Goal: Information Seeking & Learning: Learn about a topic

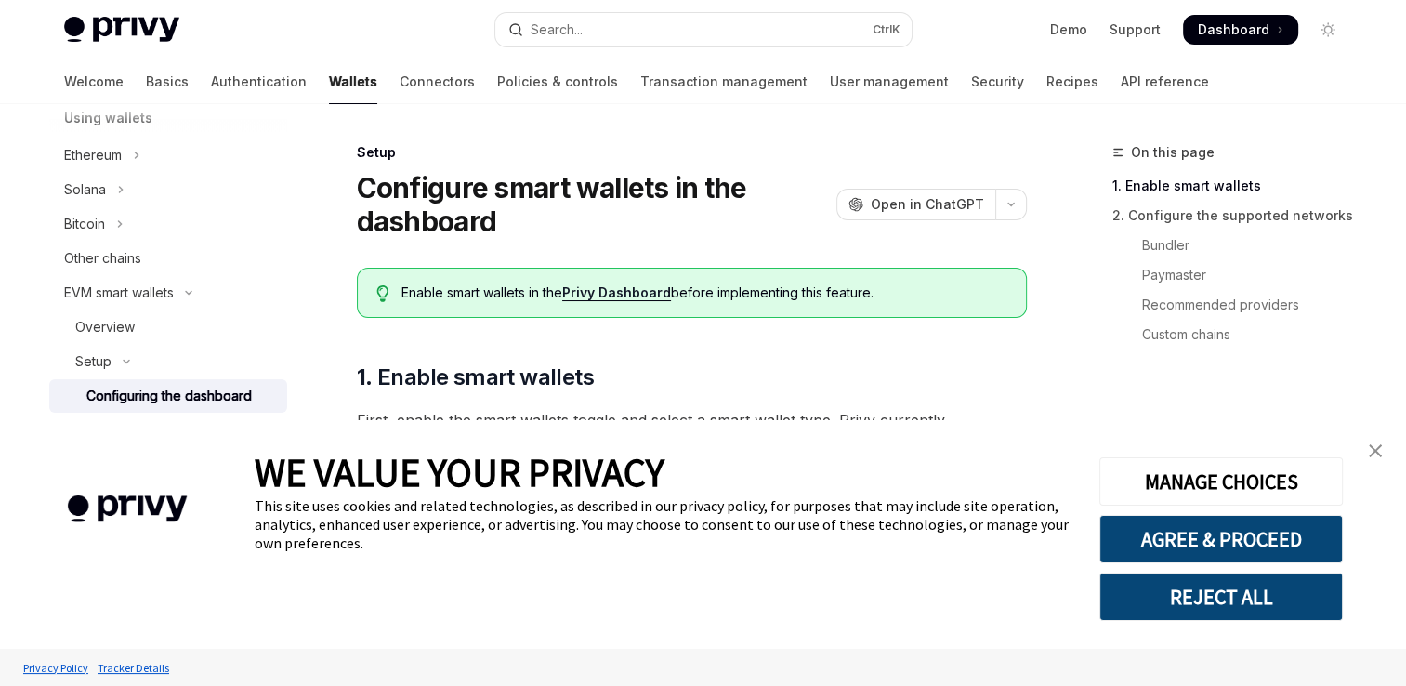
click at [1380, 457] on img "close banner" at bounding box center [1375, 450] width 13 height 13
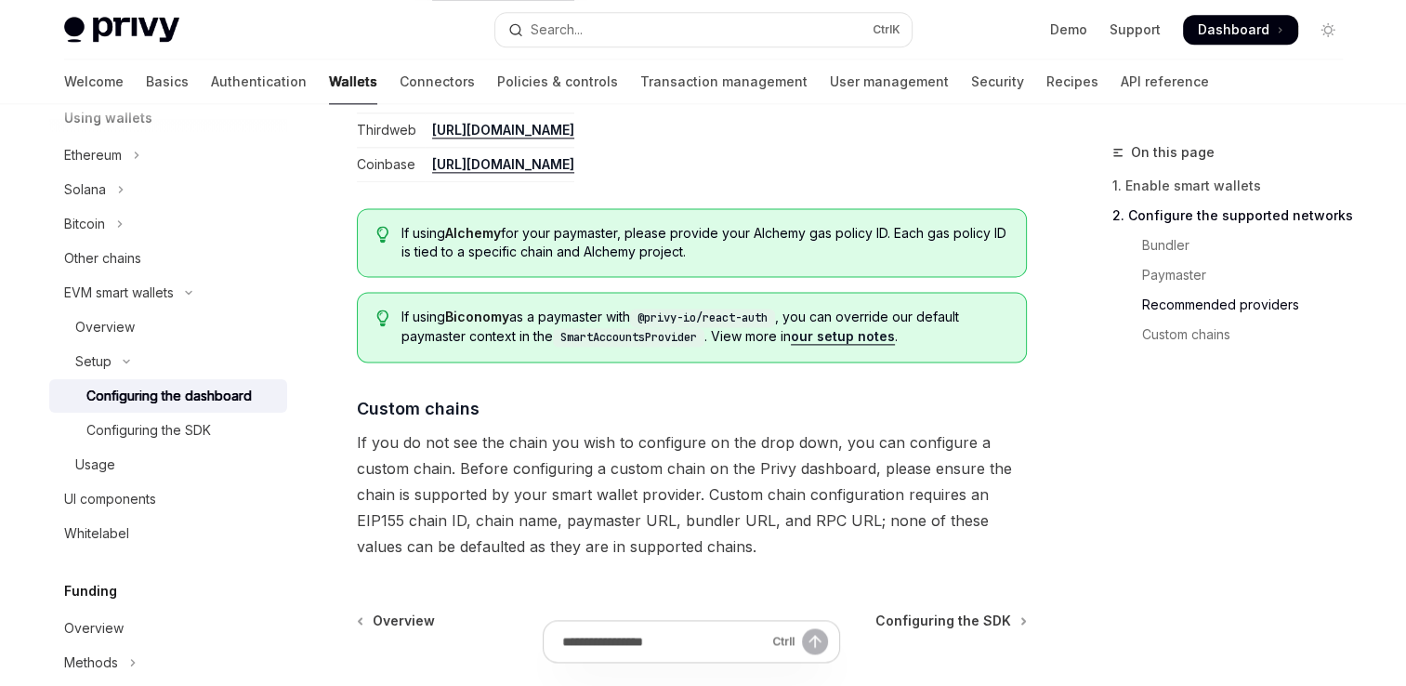
scroll to position [2604, 0]
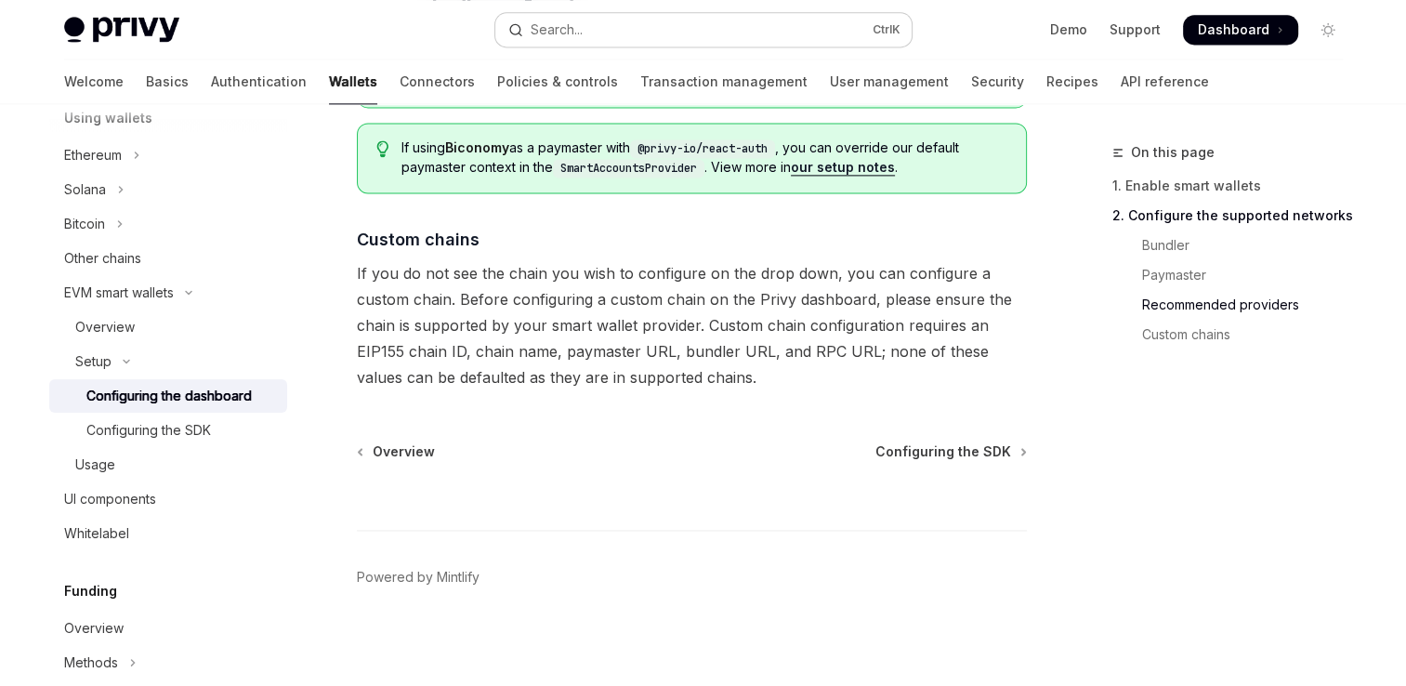
click at [616, 41] on button "Search... Ctrl K" at bounding box center [703, 29] width 416 height 33
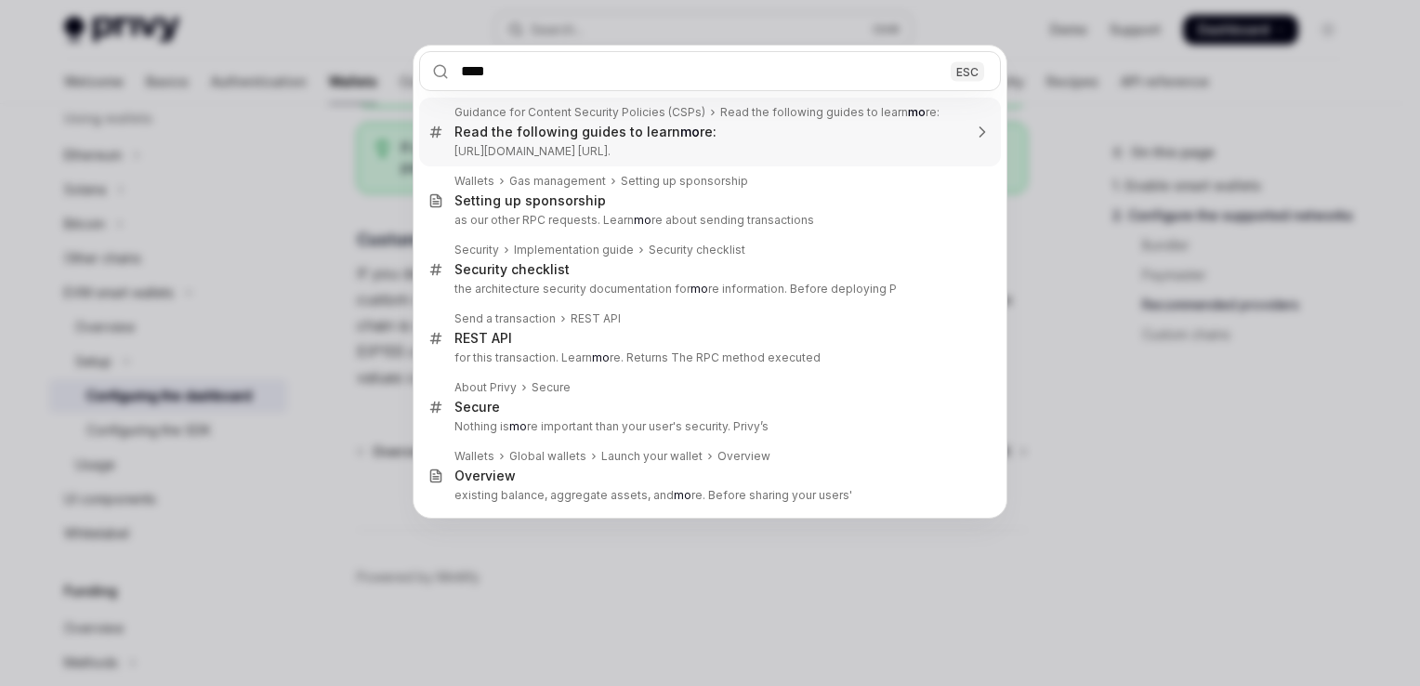
type input "*****"
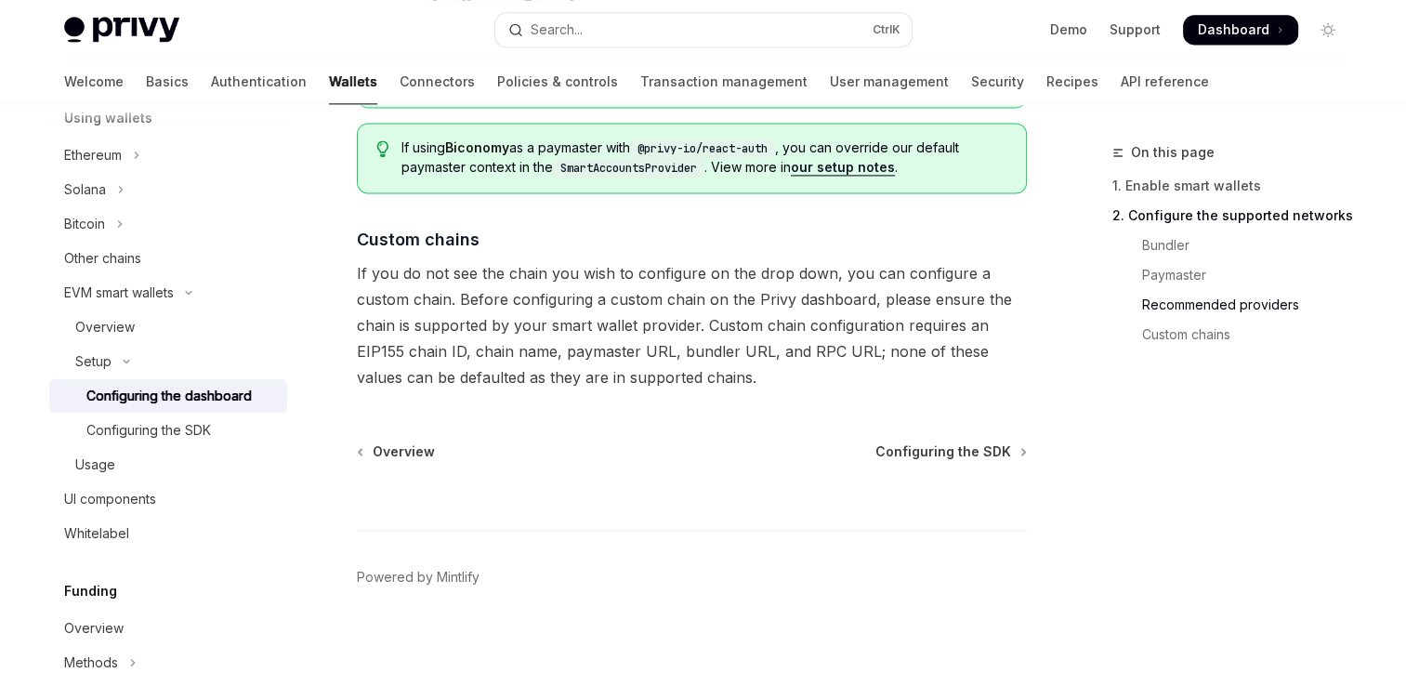
type textarea "*"
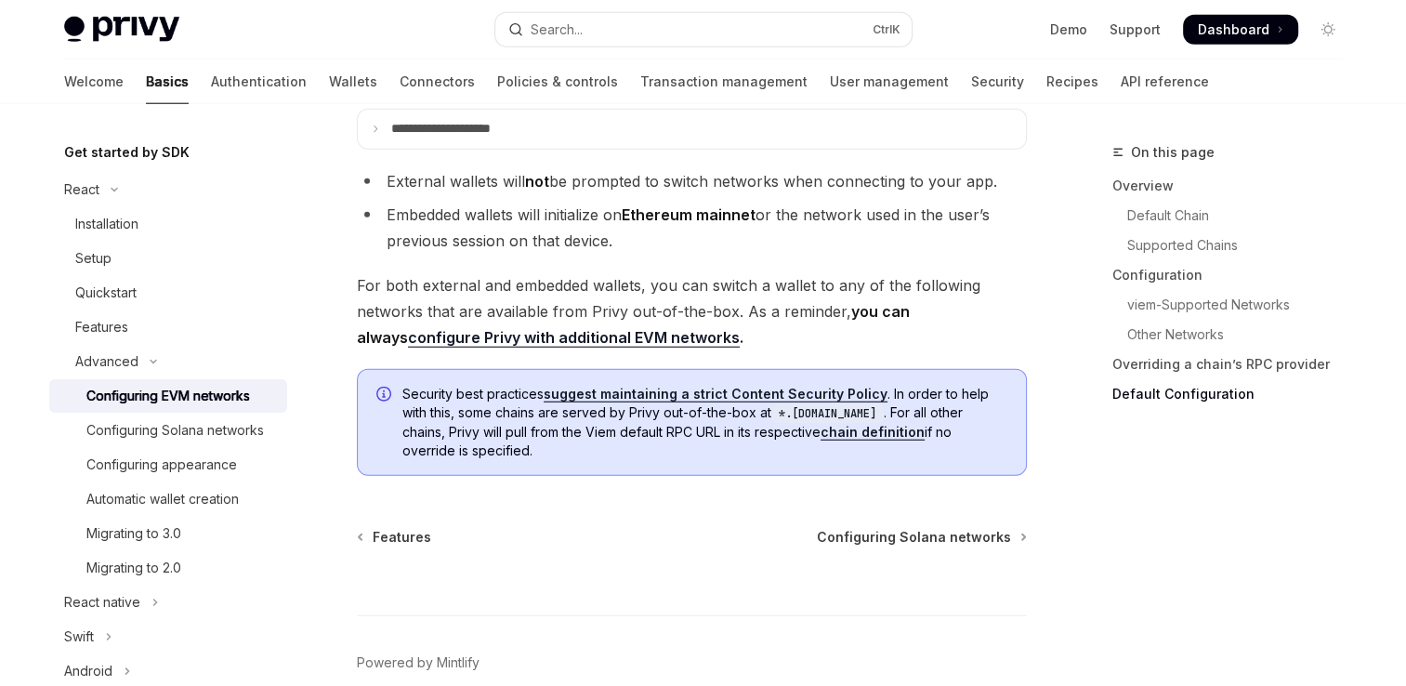
scroll to position [4838, 0]
click at [630, 350] on link "configure Privy with additional EVM networks" at bounding box center [574, 340] width 332 height 20
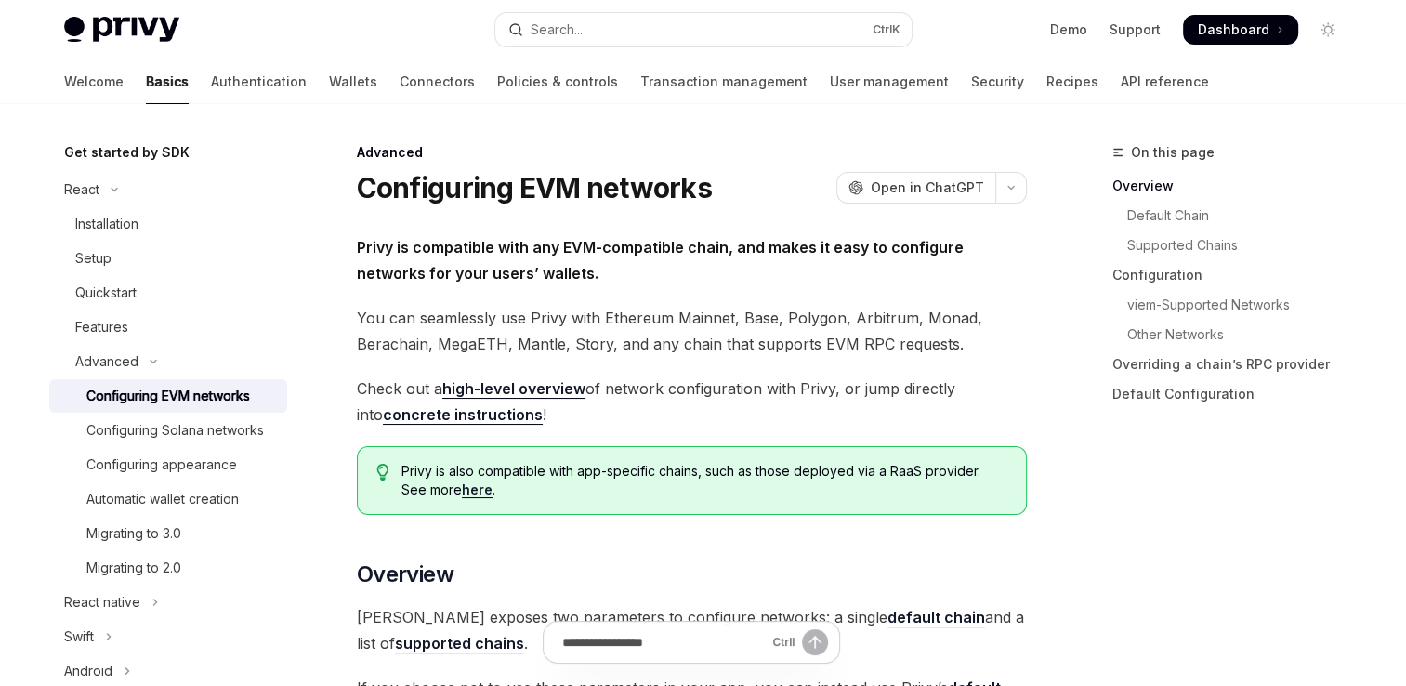
click at [644, 259] on span "Privy is compatible with any EVM-compatible chain, and makes it easy to configu…" at bounding box center [692, 260] width 670 height 52
click at [537, 385] on link "high-level overview" at bounding box center [513, 389] width 143 height 20
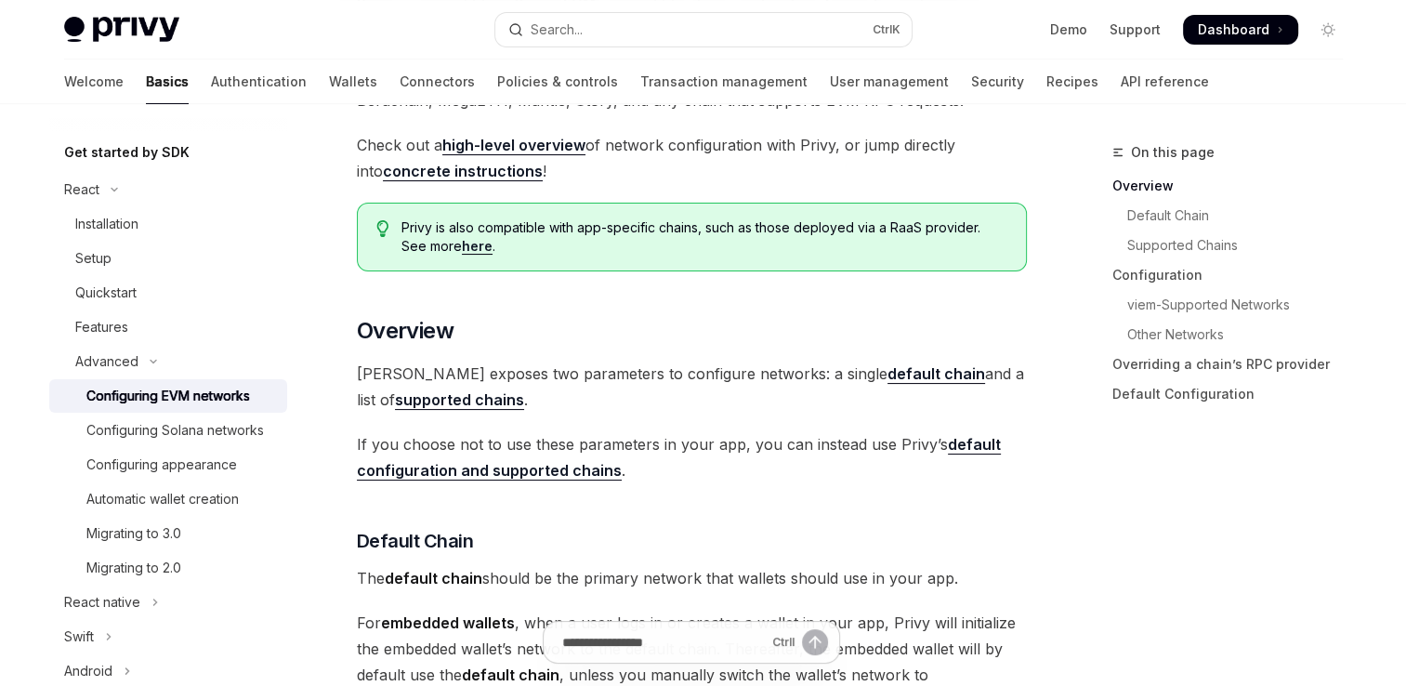
scroll to position [417, 0]
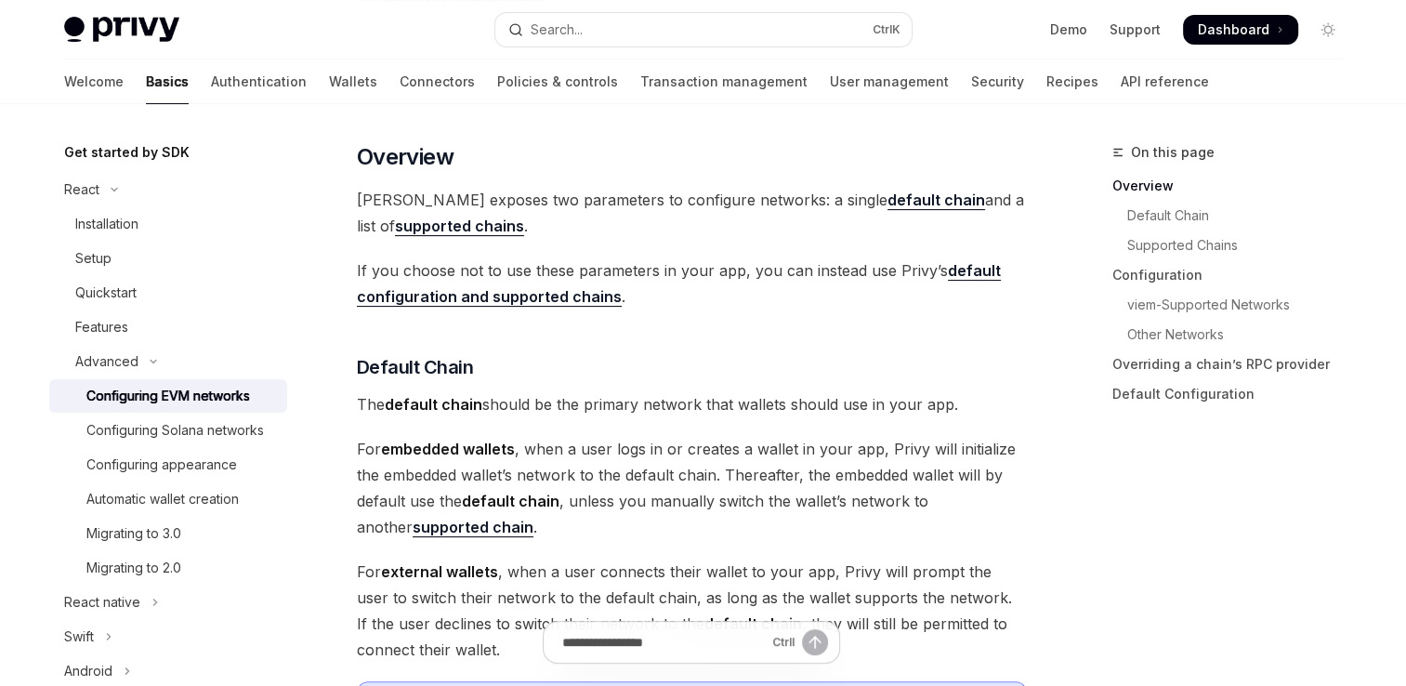
click at [433, 224] on strong "supported chains" at bounding box center [459, 226] width 129 height 19
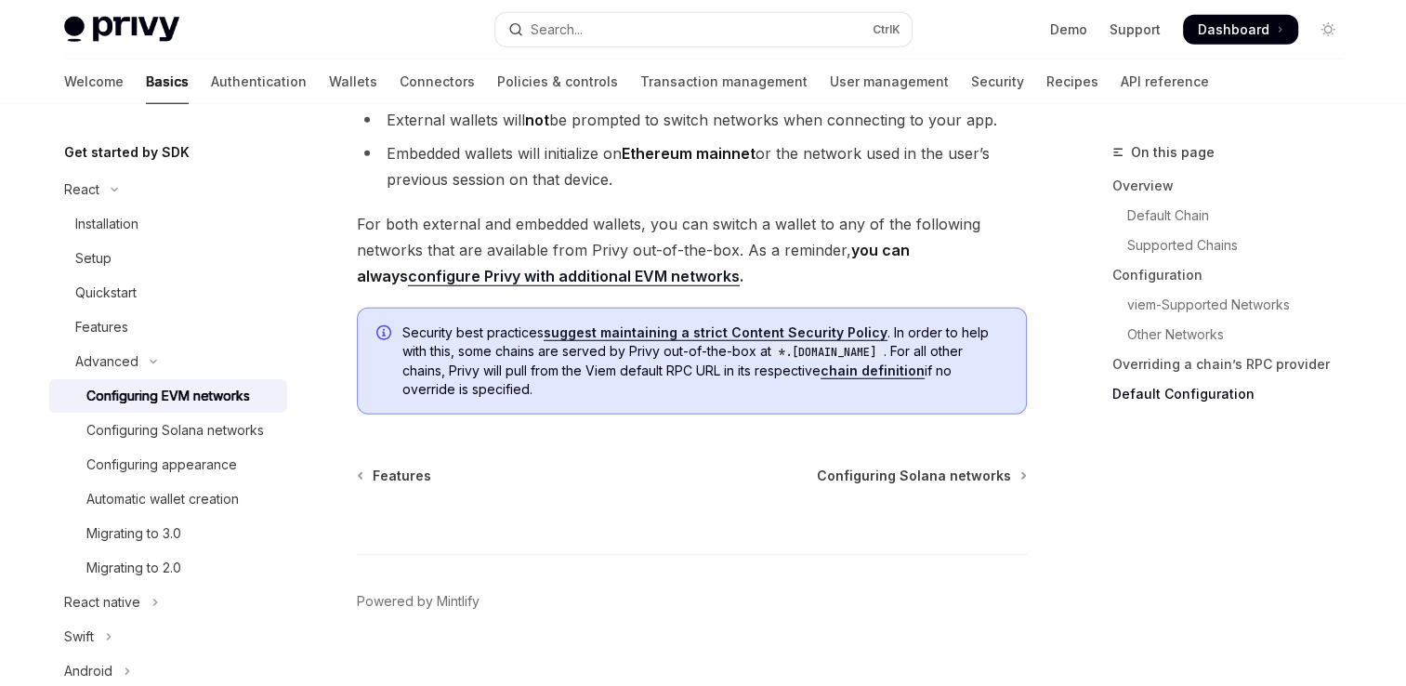
scroll to position [4902, 0]
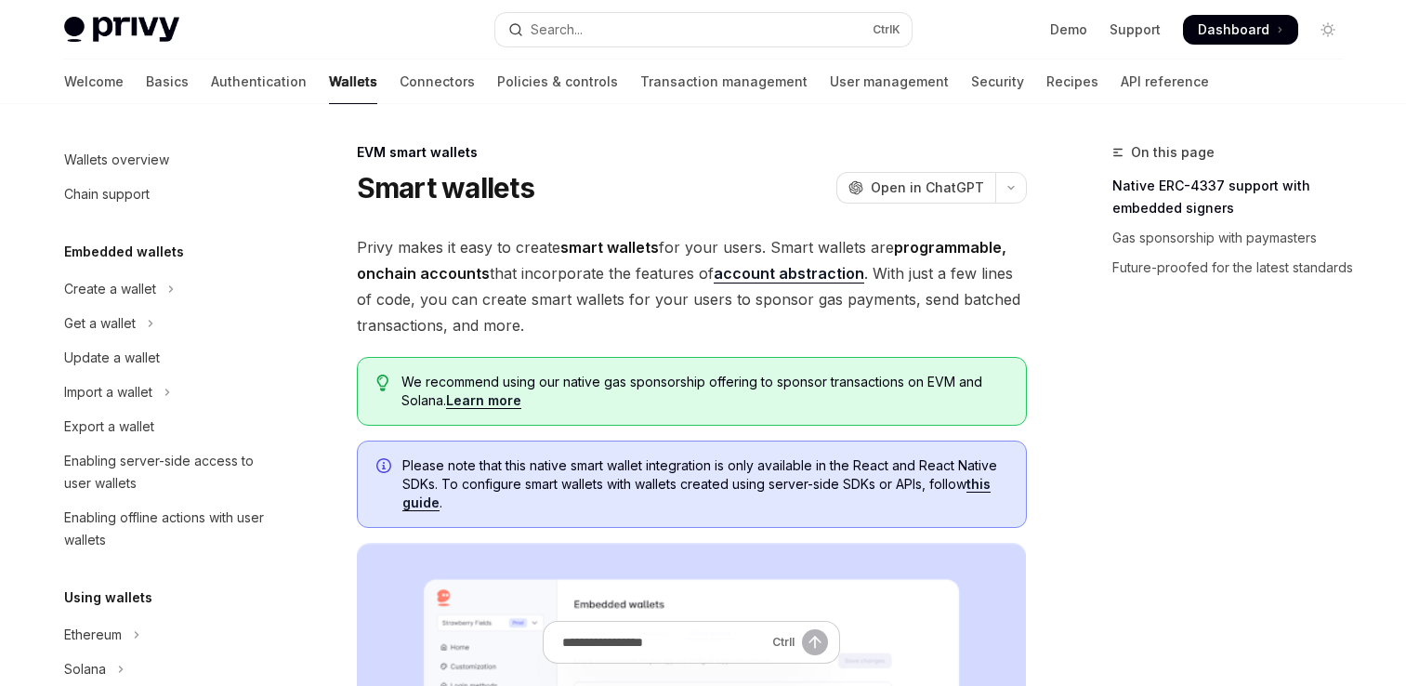
type textarea "*"
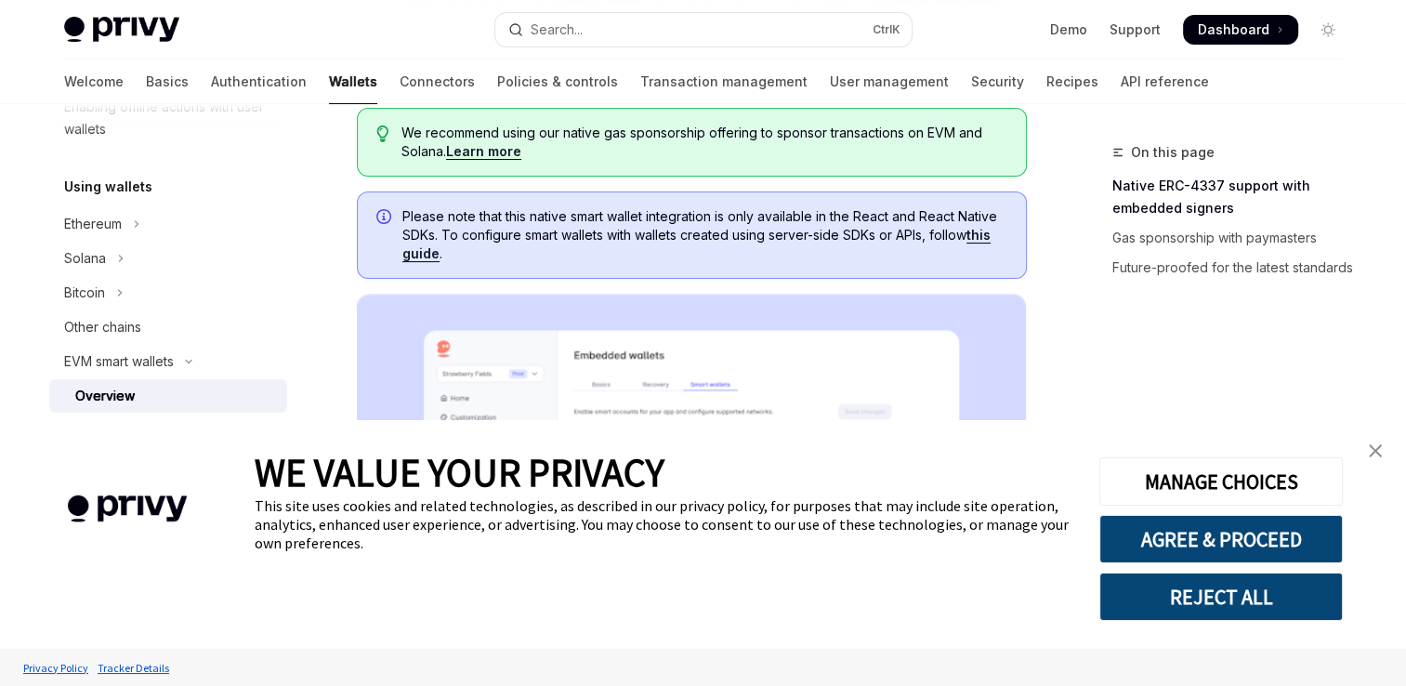
scroll to position [249, 0]
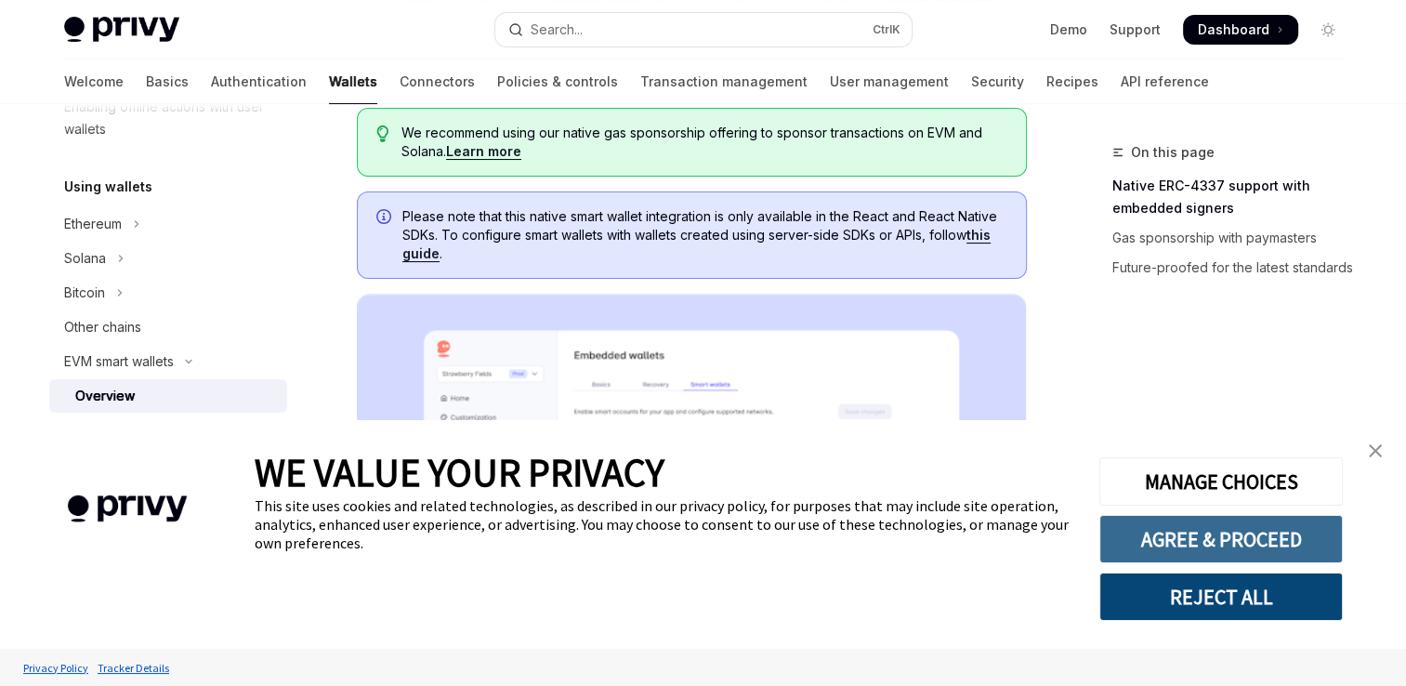
click at [1170, 545] on button "AGREE & PROCEED" at bounding box center [1222, 539] width 244 height 48
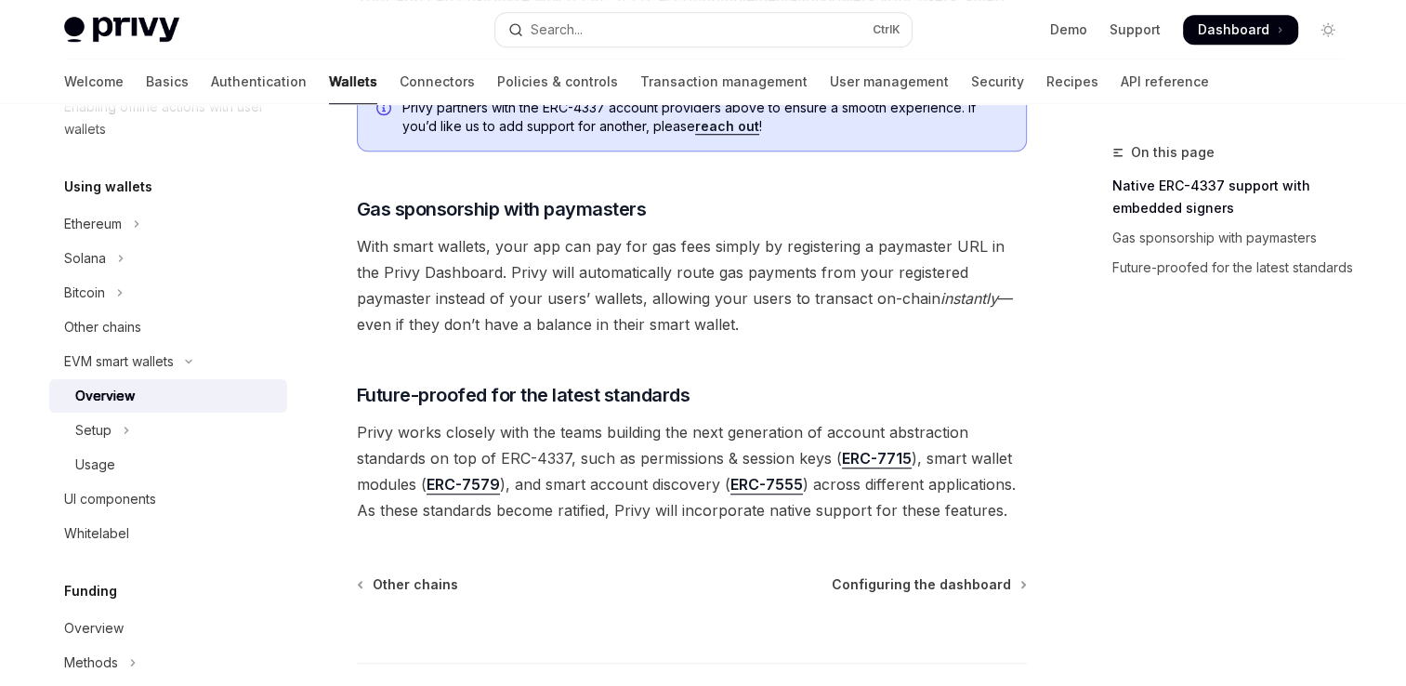
scroll to position [1413, 0]
